Goal: Navigation & Orientation: Find specific page/section

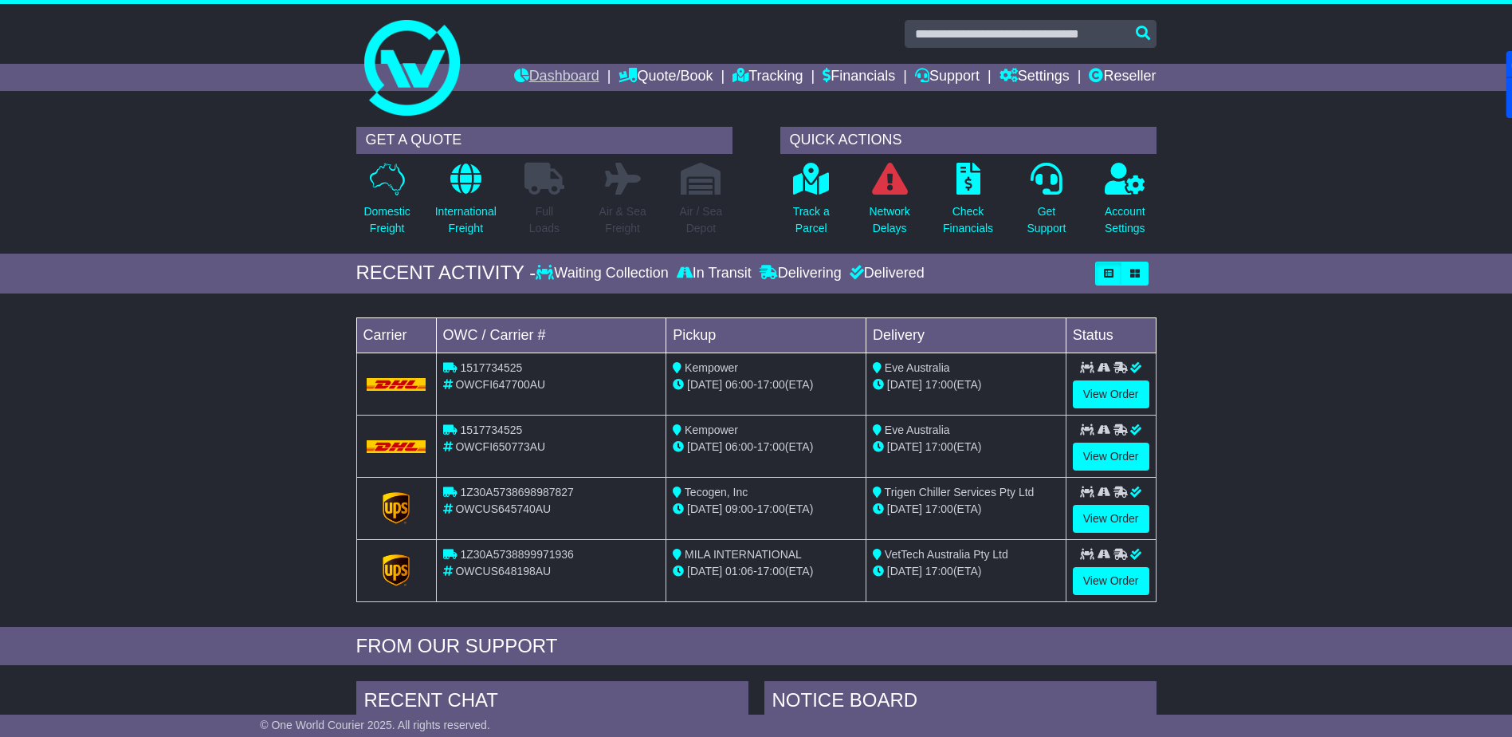
click at [556, 81] on link "Dashboard" at bounding box center [556, 77] width 85 height 27
click at [1113, 82] on link "Reseller" at bounding box center [1122, 77] width 67 height 27
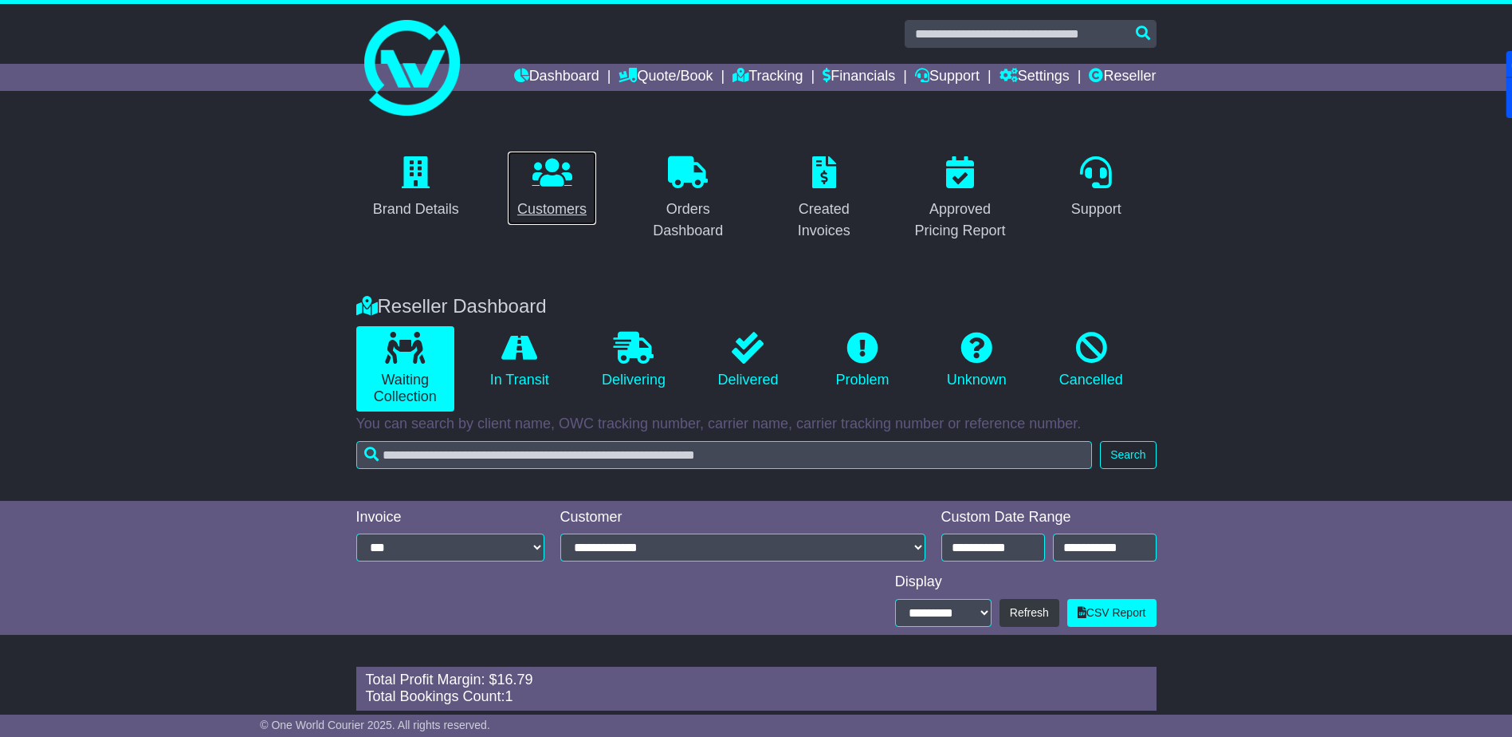
click at [548, 180] on icon at bounding box center [553, 172] width 40 height 32
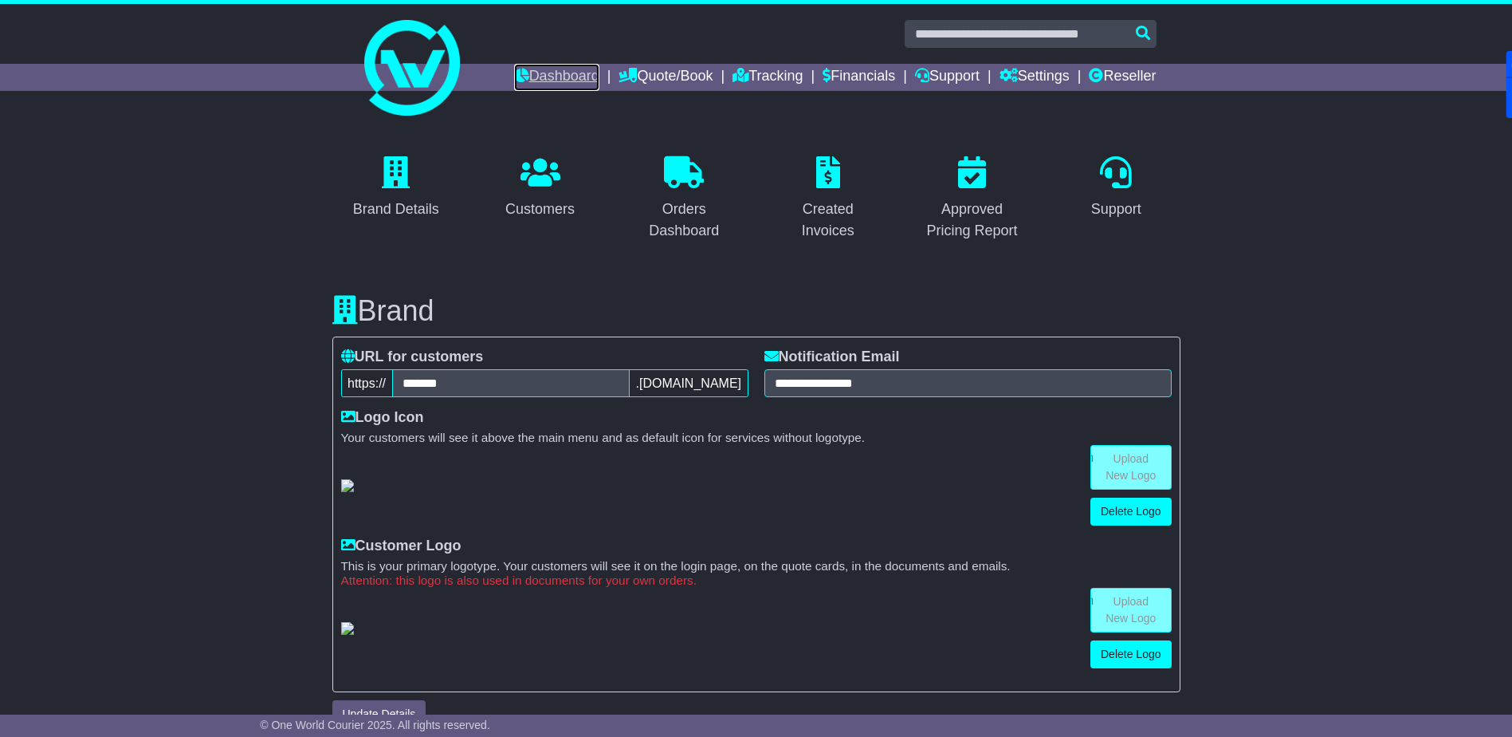
click at [552, 76] on link "Dashboard" at bounding box center [556, 77] width 85 height 27
